Goal: Browse casually

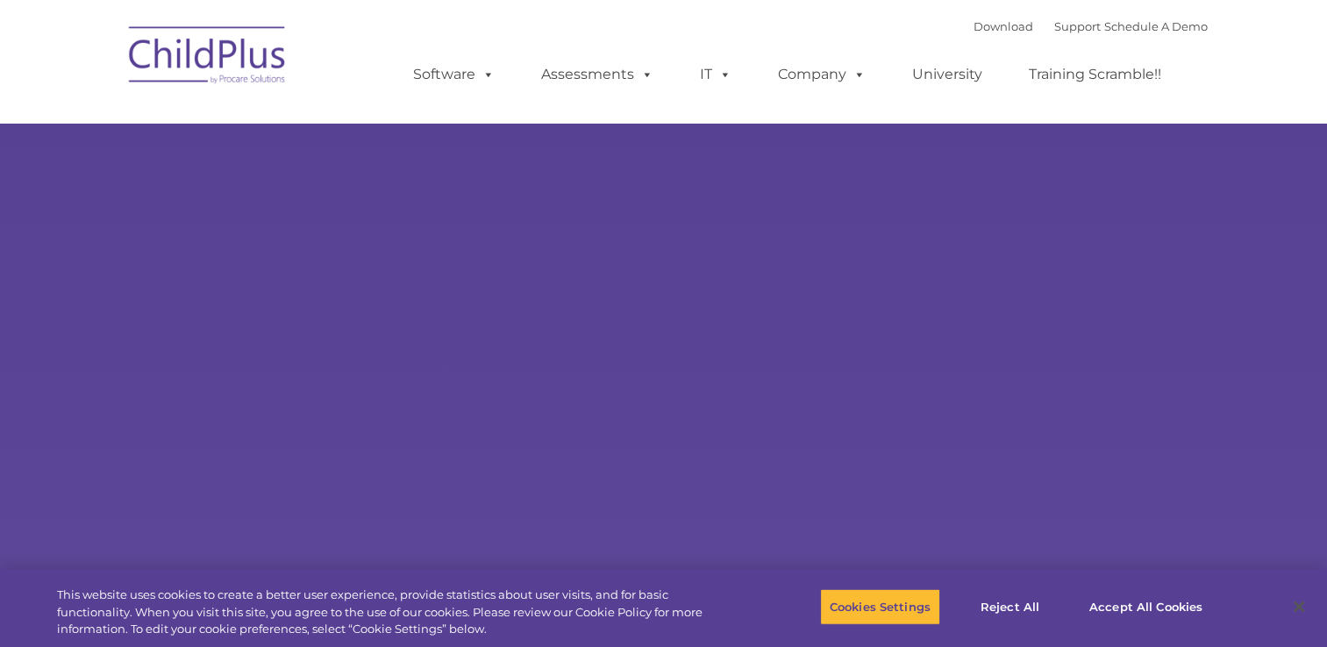
select select "MEDIUM"
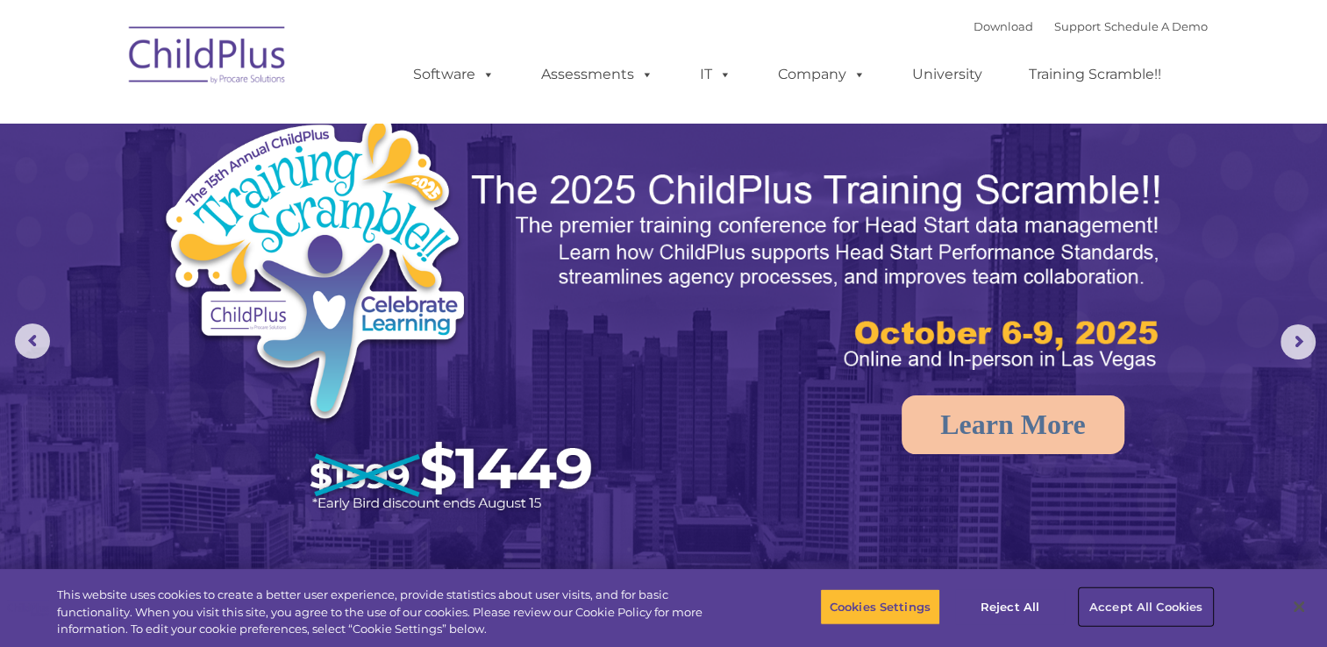
click at [1147, 602] on button "Accept All Cookies" at bounding box center [1146, 607] width 132 height 37
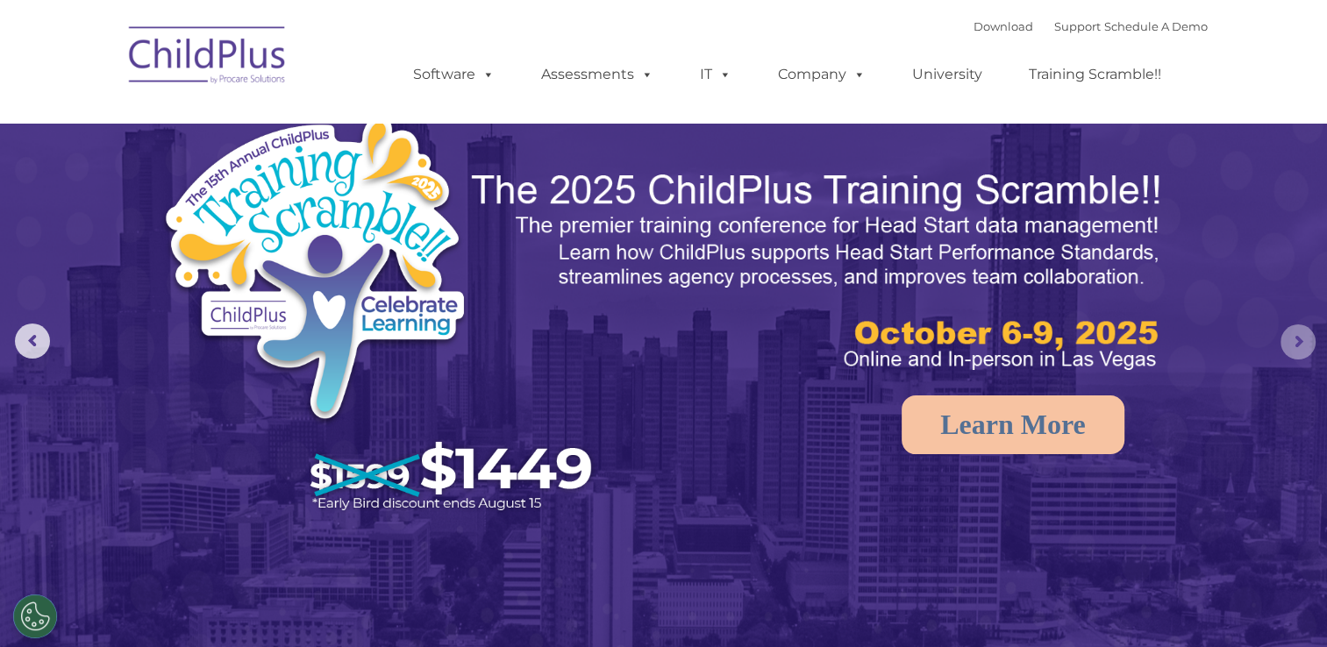
click at [1296, 341] on rs-arrow at bounding box center [1298, 342] width 35 height 35
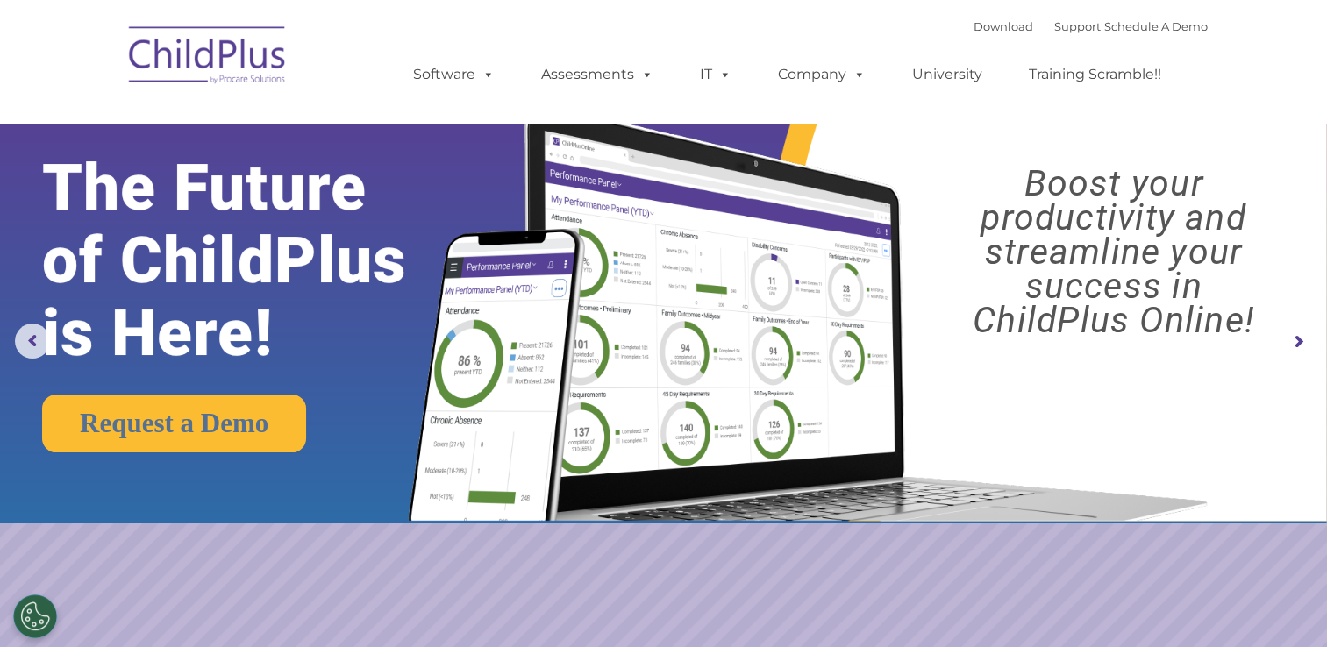
click at [244, 61] on img at bounding box center [207, 58] width 175 height 88
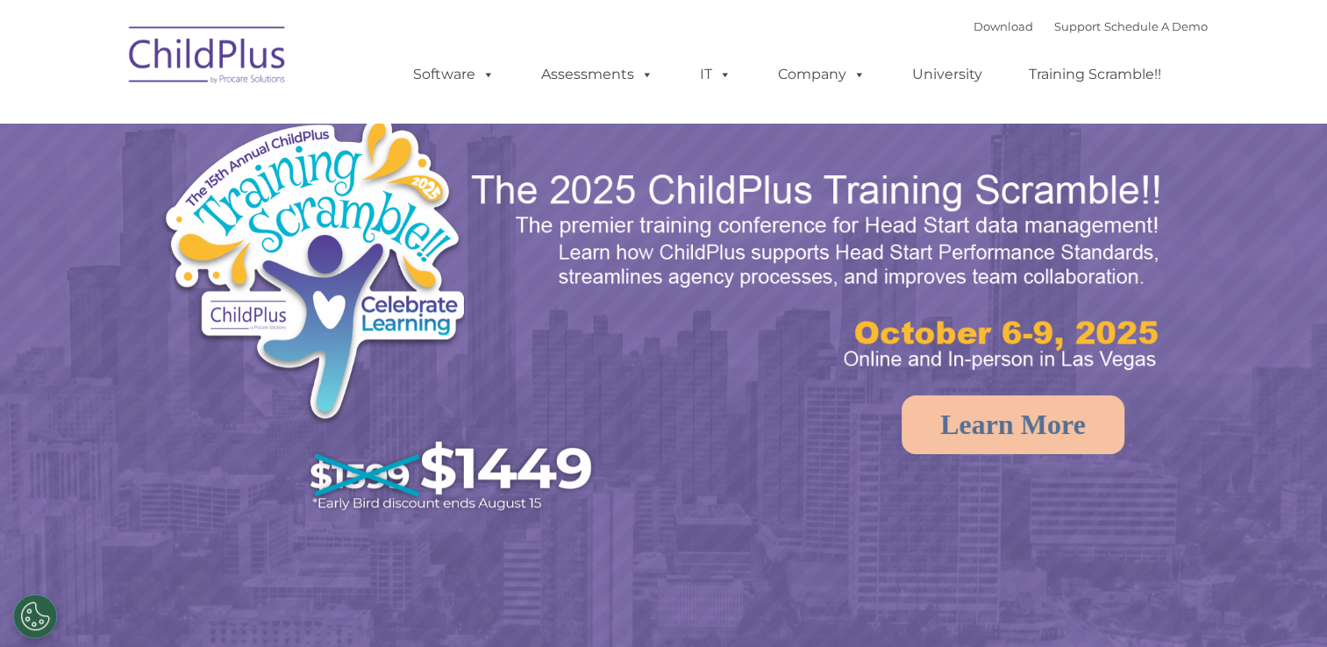
select select "MEDIUM"
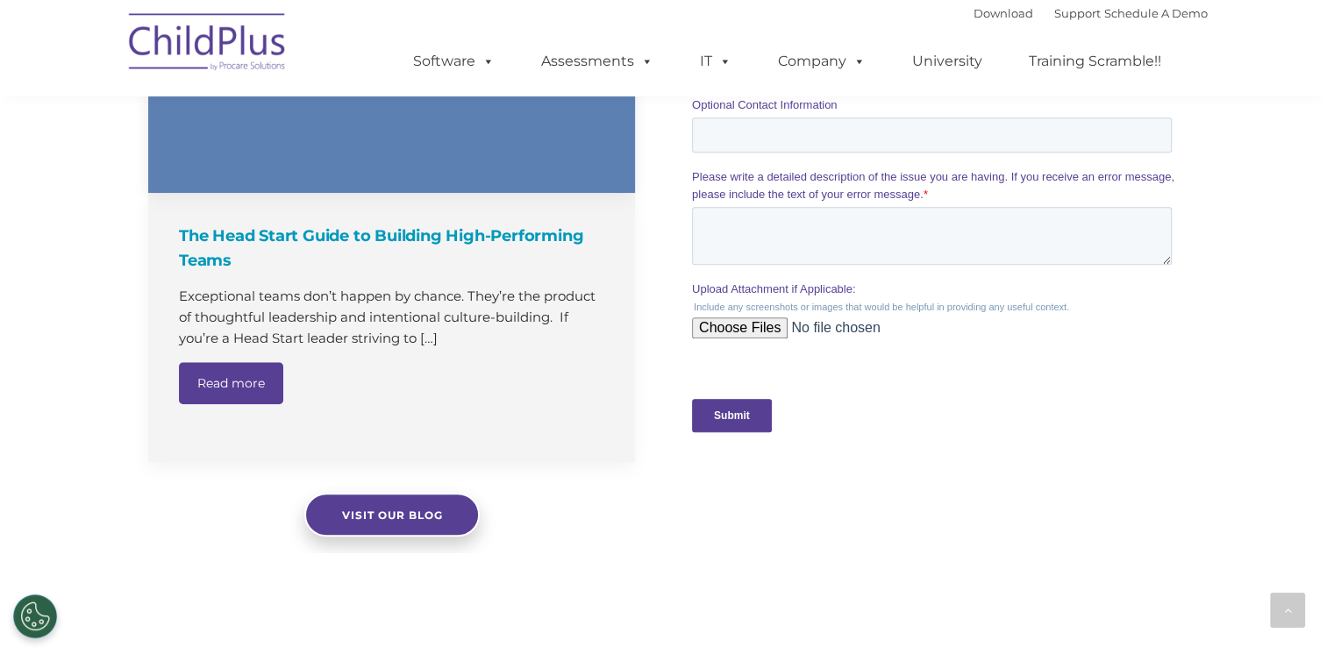
scroll to position [2002, 0]
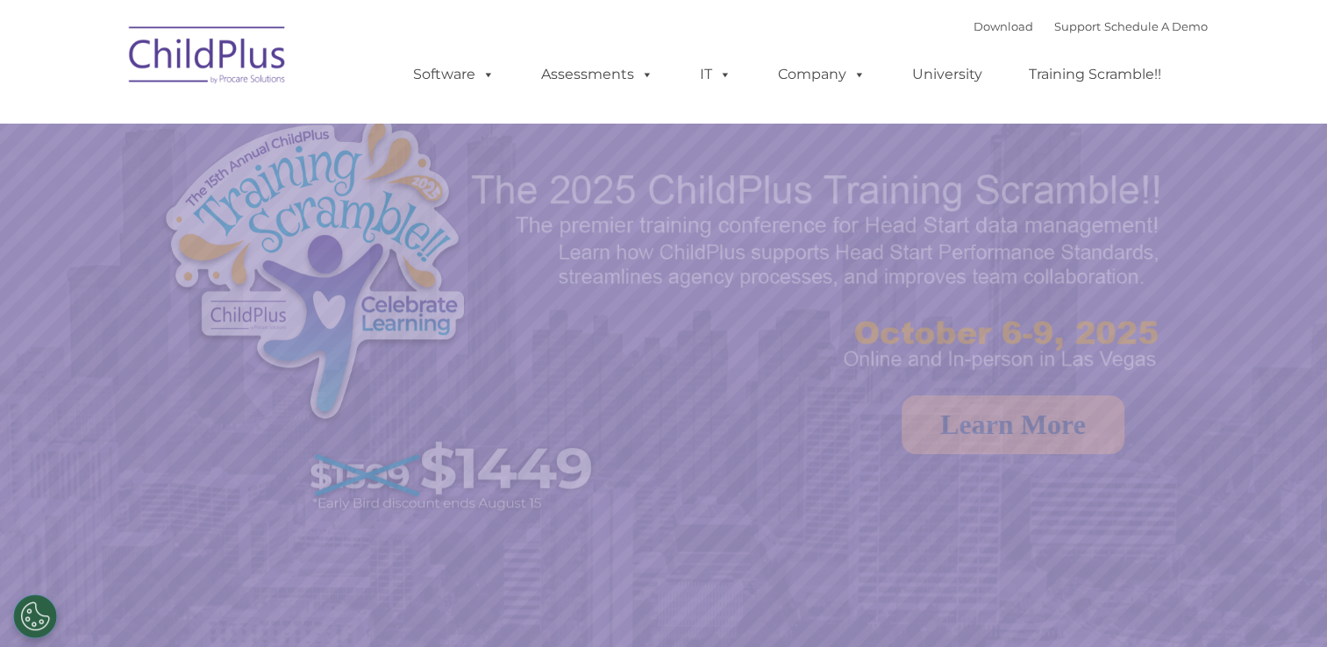
select select "MEDIUM"
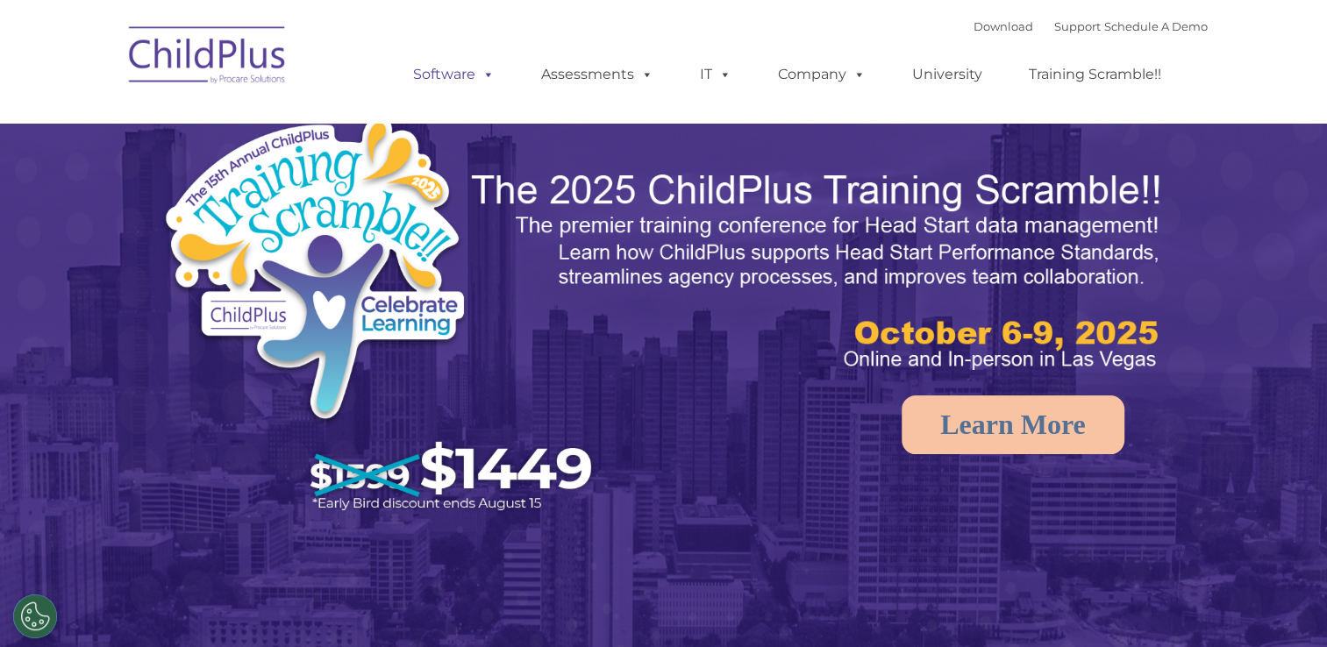
select select "MEDIUM"
